Goal: Information Seeking & Learning: Learn about a topic

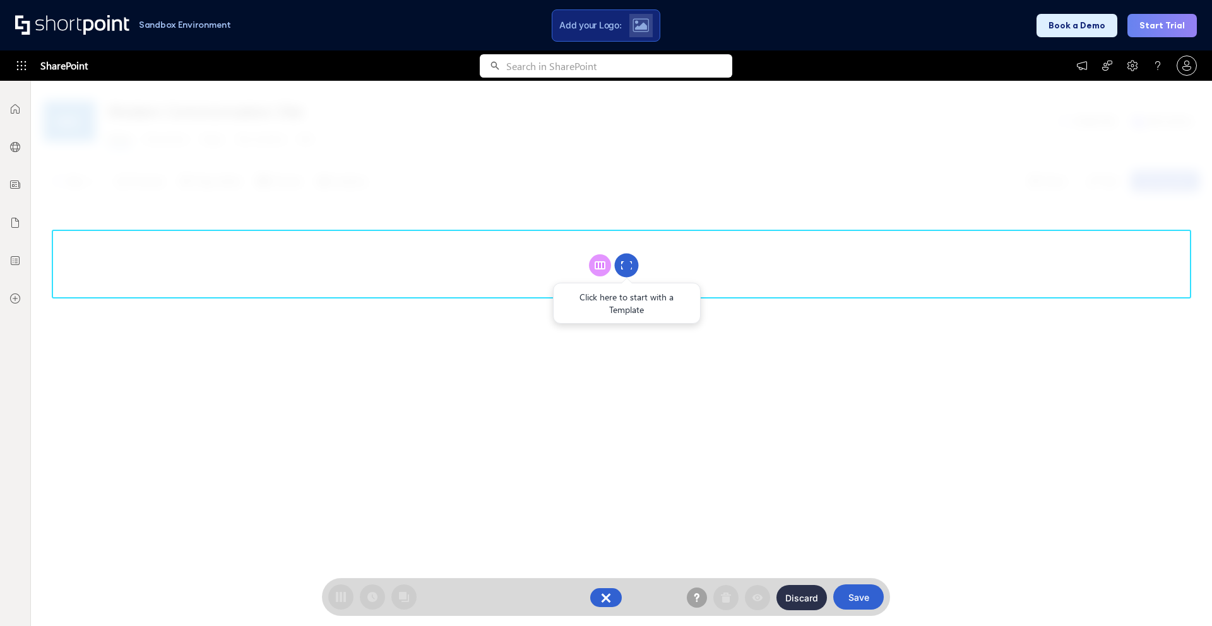
click at [635, 264] on circle at bounding box center [627, 266] width 24 height 24
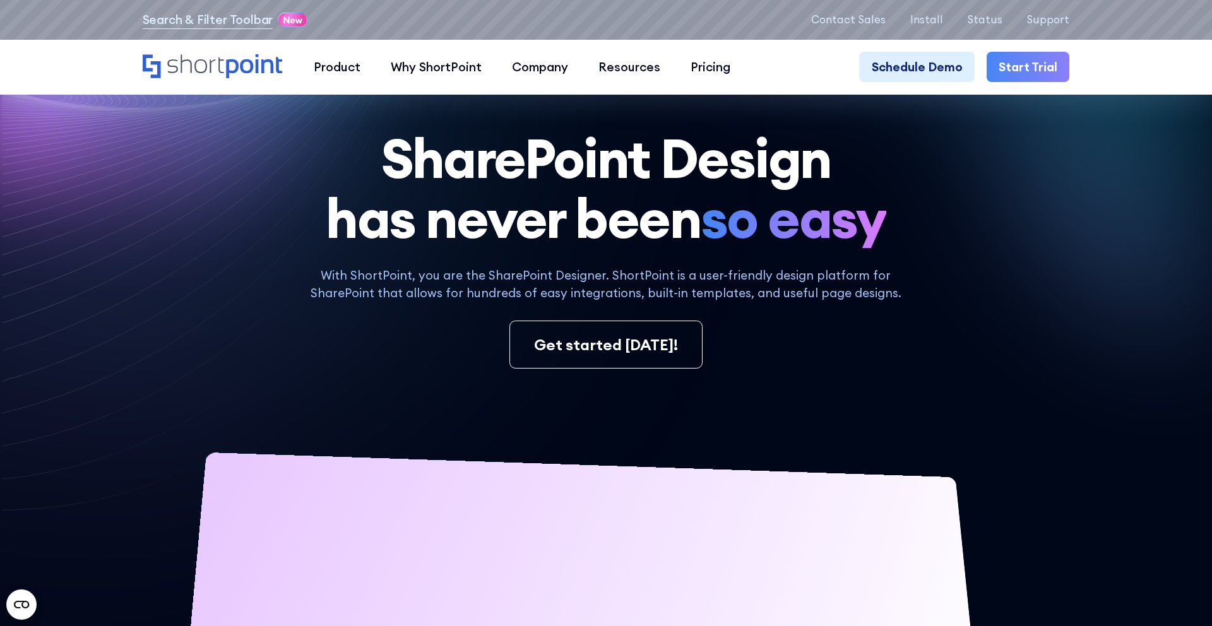
scroll to position [46, 0]
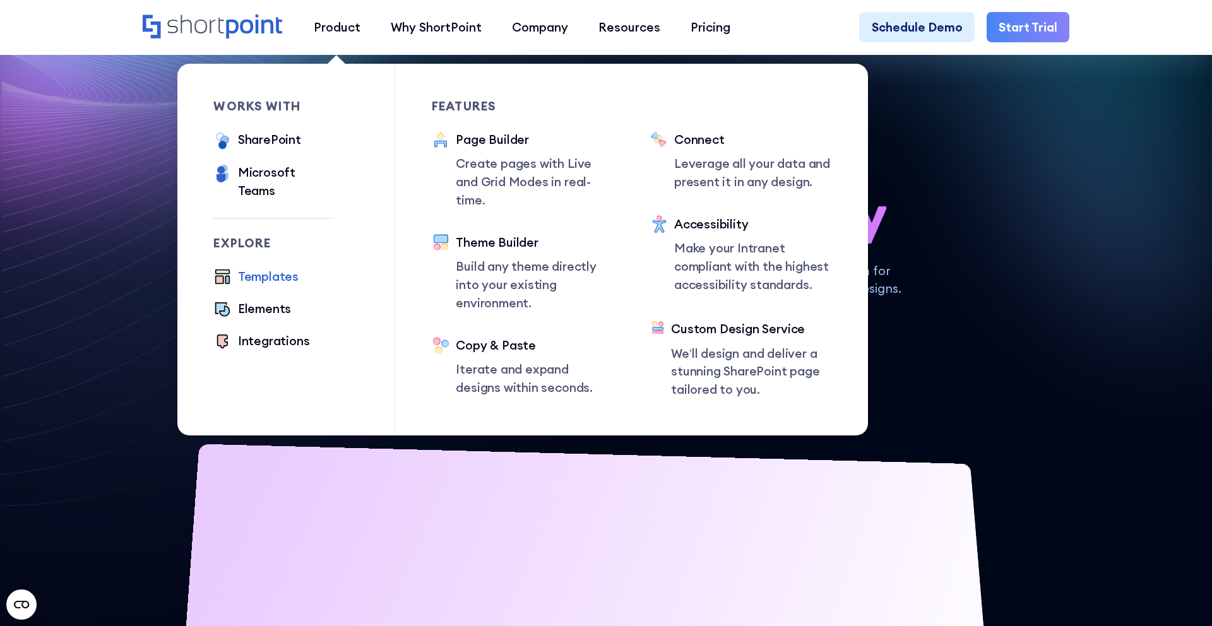
click at [281, 268] on div "Templates" at bounding box center [268, 277] width 61 height 18
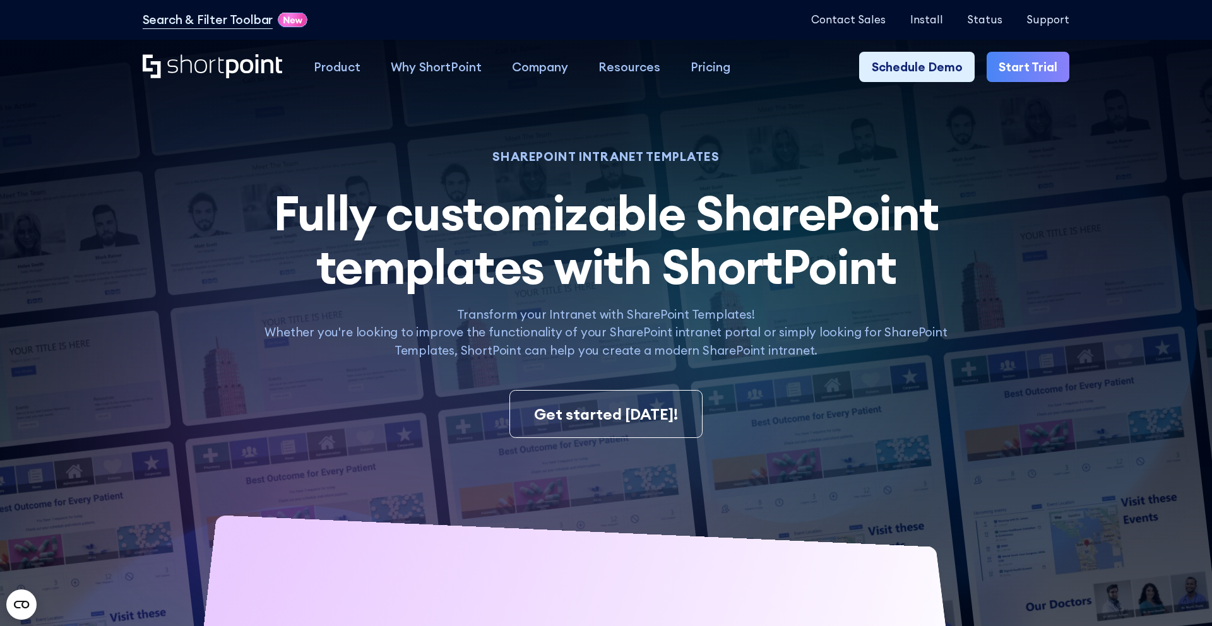
click at [996, 390] on div "Get started [DATE]!" at bounding box center [606, 414] width 927 height 48
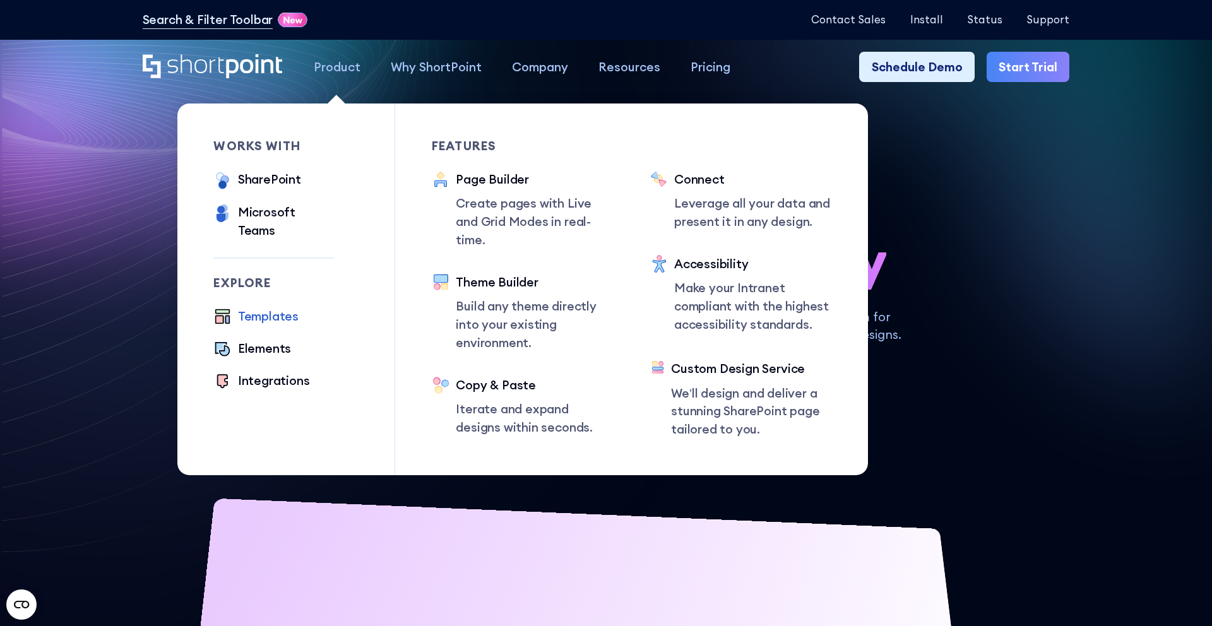
click at [259, 307] on div "Templates" at bounding box center [268, 316] width 61 height 18
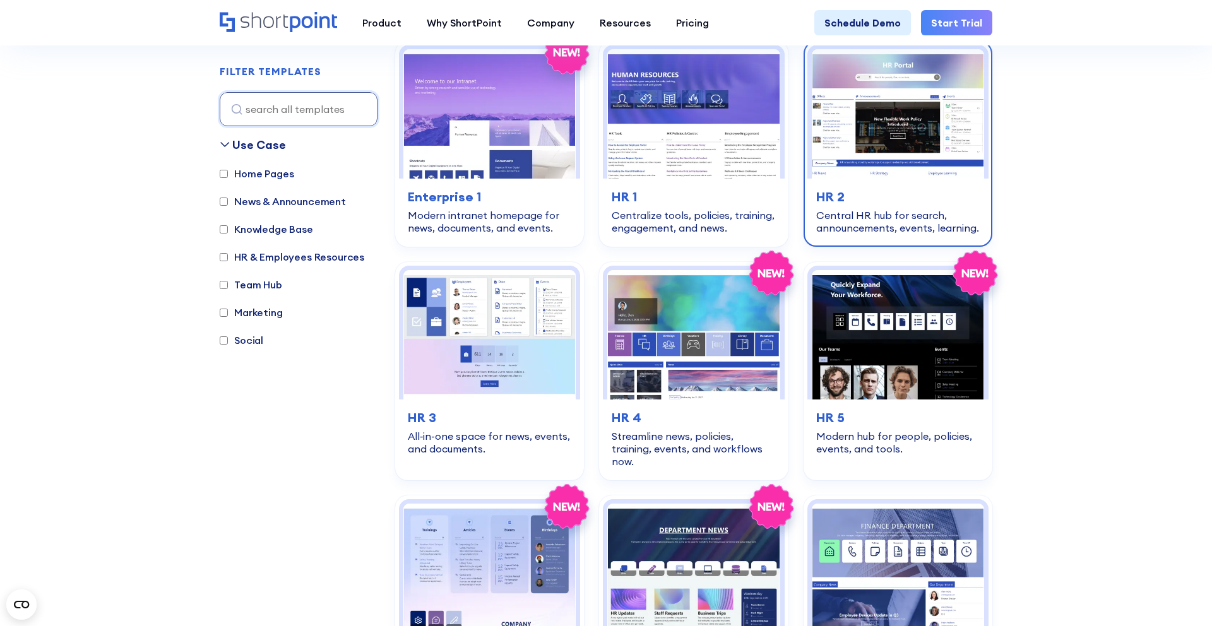
scroll to position [401, 0]
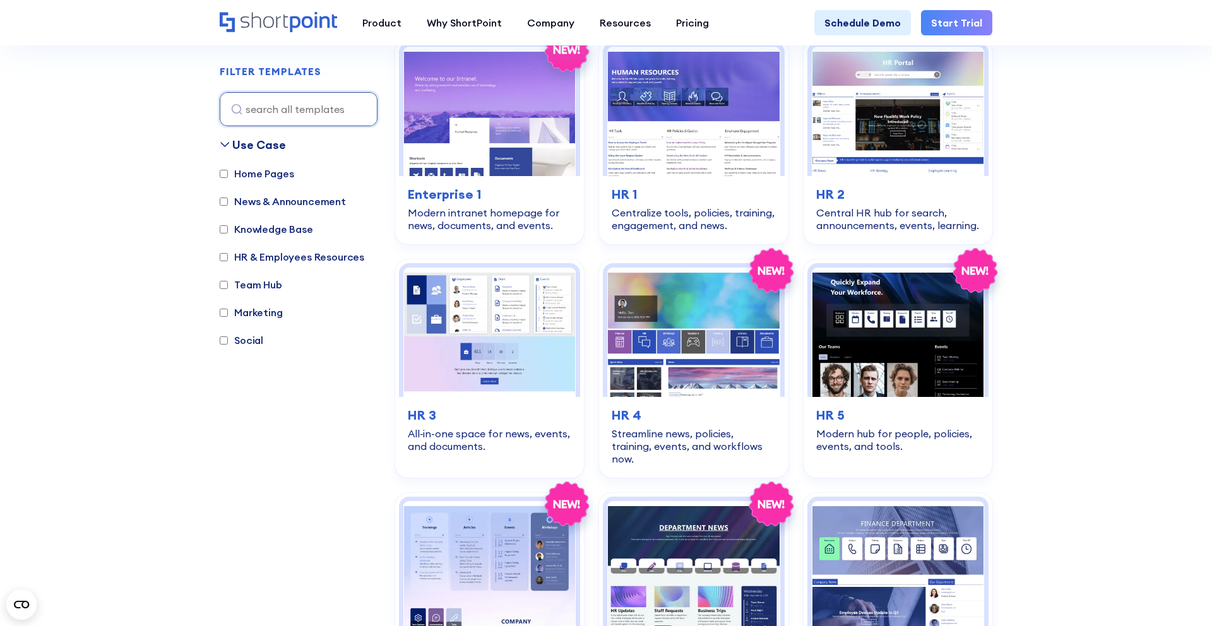
click at [265, 174] on label "Home Pages" at bounding box center [257, 173] width 74 height 15
click at [228, 174] on input "Home Pages" at bounding box center [224, 174] width 8 height 8
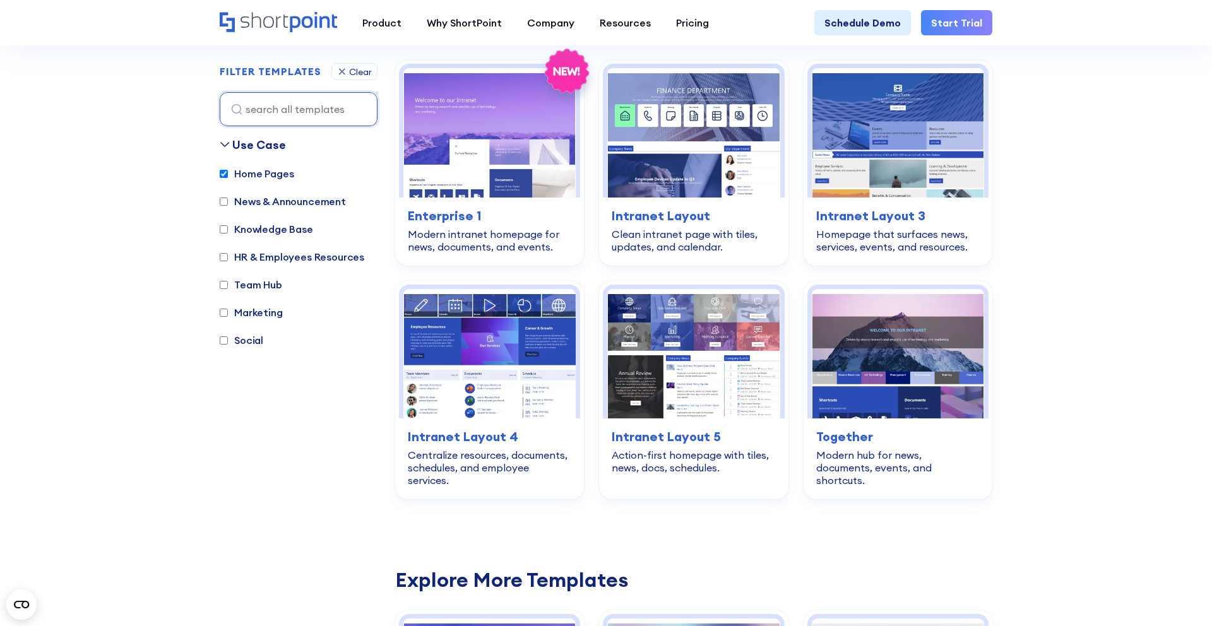
scroll to position [377, 0]
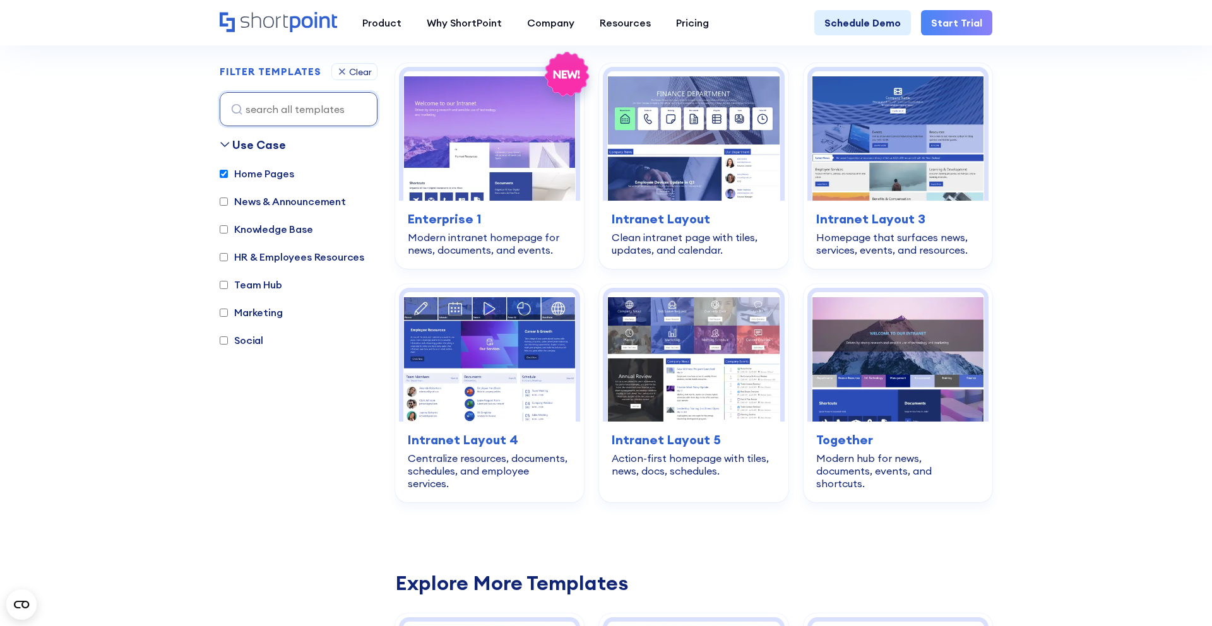
click at [252, 180] on label "Home Pages" at bounding box center [257, 173] width 74 height 15
click at [228, 178] on input "Home Pages" at bounding box center [224, 174] width 8 height 8
checkbox input "false"
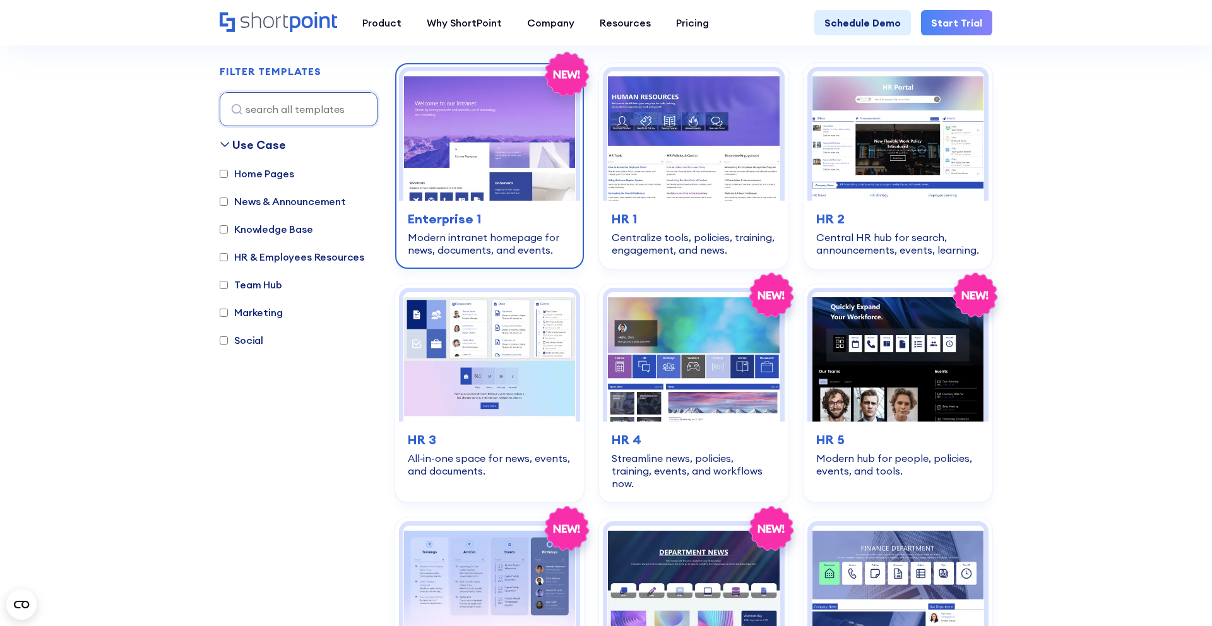
click at [476, 199] on img at bounding box center [489, 135] width 172 height 129
click at [517, 244] on div "Modern intranet homepage for news, documents, and events." at bounding box center [489, 243] width 163 height 25
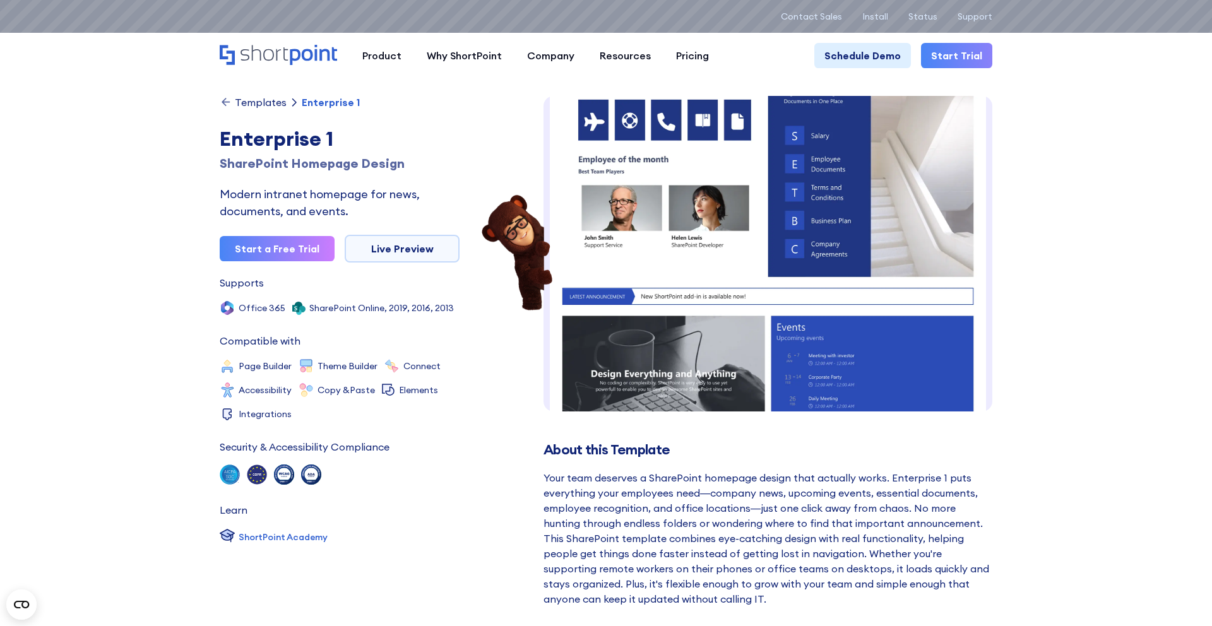
scroll to position [589, 0]
